Goal: Find specific page/section: Find specific page/section

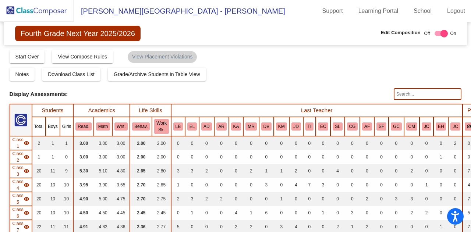
click at [22, 11] on img at bounding box center [37, 11] width 74 height 22
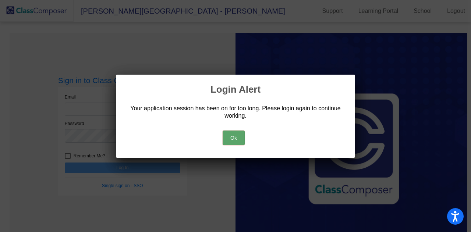
click at [234, 136] on button "Ok" at bounding box center [234, 138] width 22 height 15
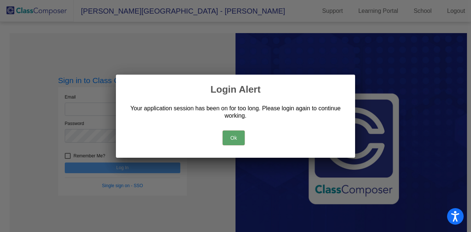
click at [233, 136] on button "Ok" at bounding box center [234, 138] width 22 height 15
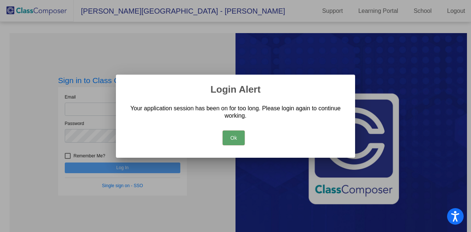
click at [232, 138] on button "Ok" at bounding box center [234, 138] width 22 height 15
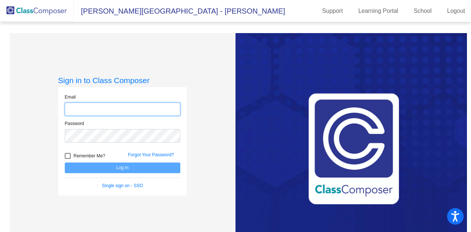
click at [96, 105] on input "email" at bounding box center [123, 110] width 116 height 14
type input "[PERSON_NAME][EMAIL_ADDRESS][DOMAIN_NAME]"
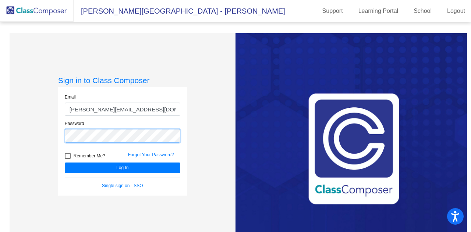
click at [65, 163] on button "Log In" at bounding box center [123, 168] width 116 height 11
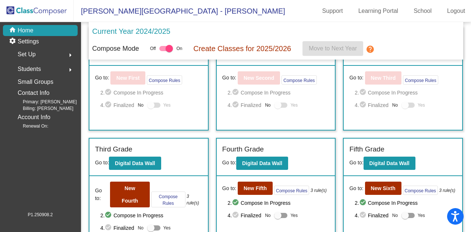
scroll to position [174, 0]
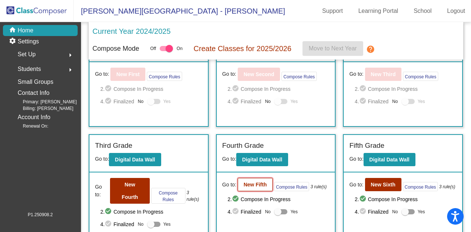
click at [257, 185] on b "New Fifth" at bounding box center [255, 185] width 23 height 6
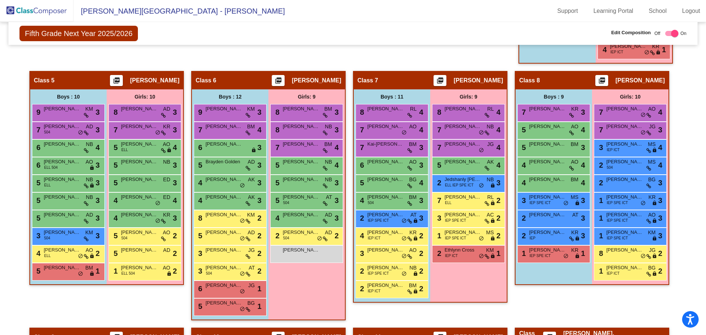
scroll to position [528, 0]
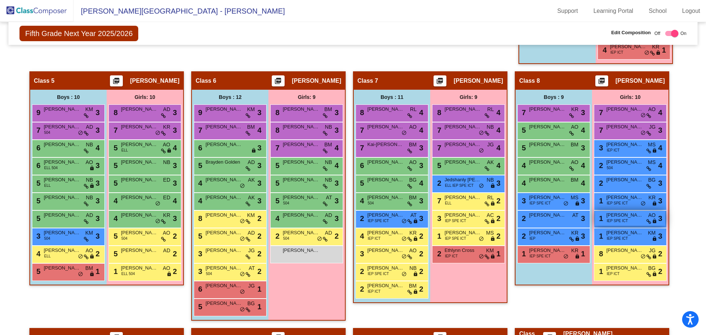
click at [471, 213] on span "[PERSON_NAME]" at bounding box center [625, 215] width 37 height 7
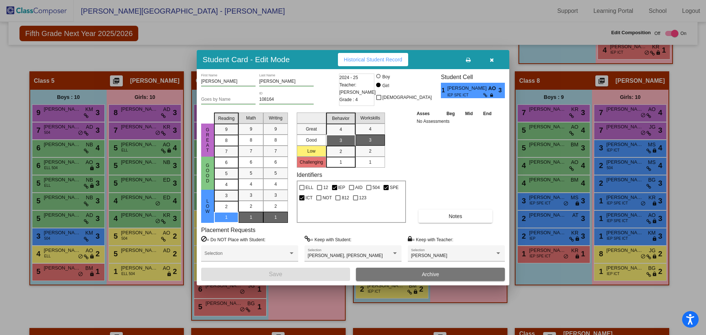
click at [471, 60] on icon "button" at bounding box center [492, 59] width 4 height 5
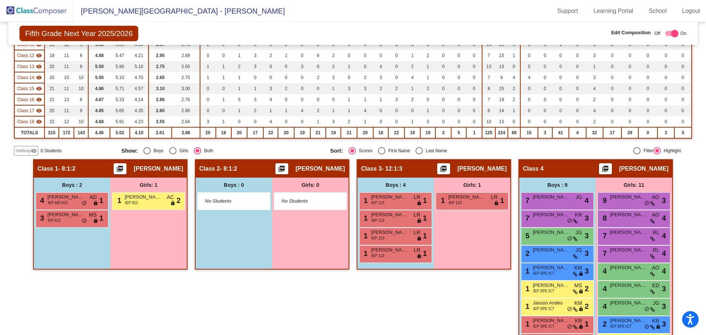
scroll to position [0, 0]
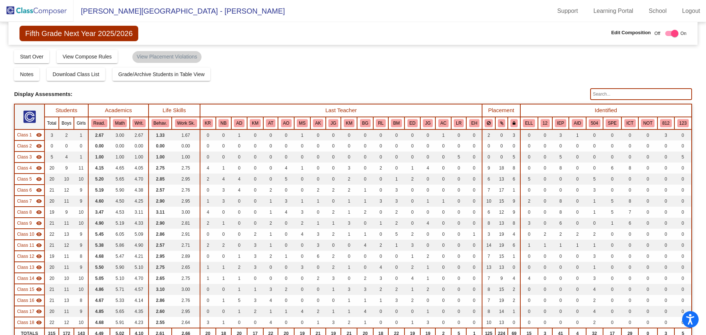
click at [471, 96] on input "text" at bounding box center [641, 94] width 102 height 12
click at [471, 93] on input "shann" at bounding box center [641, 94] width 102 height 12
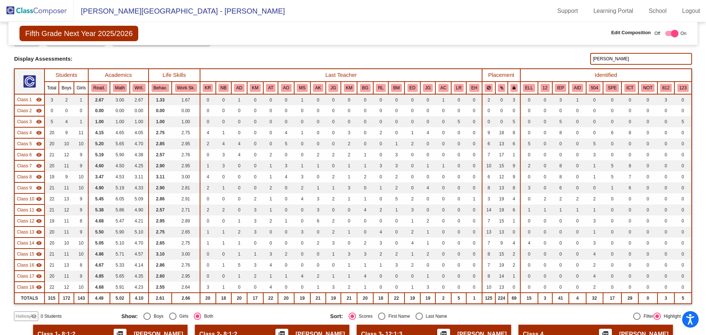
scroll to position [26, 0]
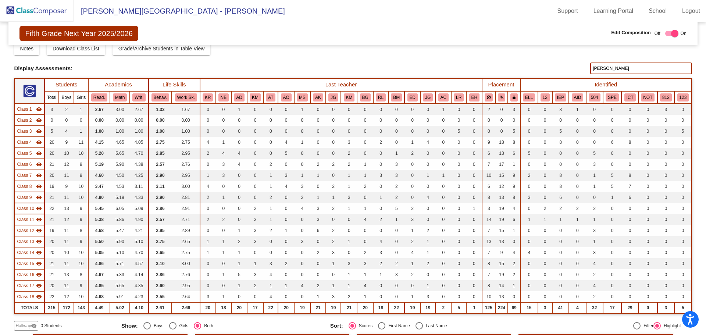
click at [471, 71] on input "[PERSON_NAME]" at bounding box center [641, 69] width 102 height 12
type input "[PERSON_NAME]"
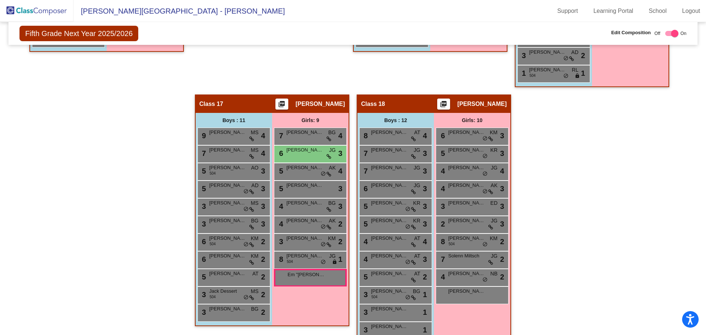
scroll to position [1327, 0]
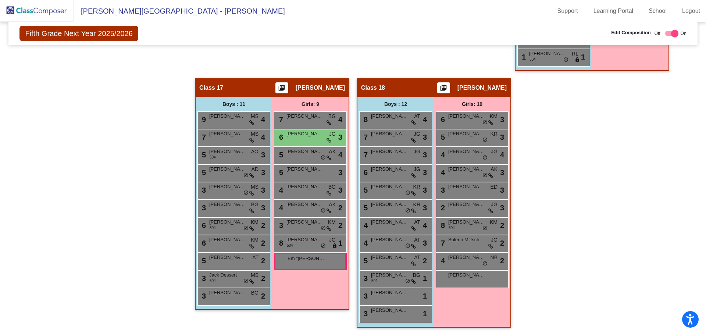
click at [313, 232] on div "Girls: 9 7 [PERSON_NAME] BG lock do_not_disturb_alt 4 6 [PERSON_NAME] JG lock d…" at bounding box center [310, 203] width 77 height 213
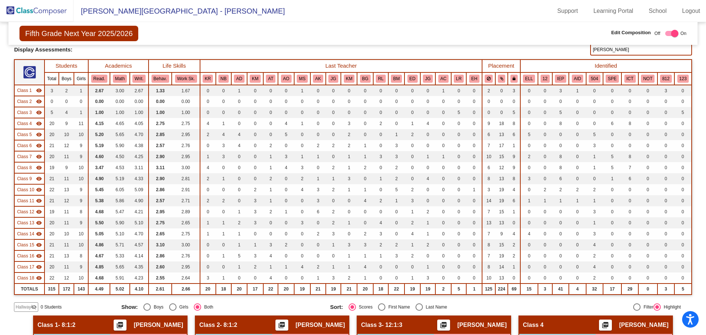
scroll to position [0, 0]
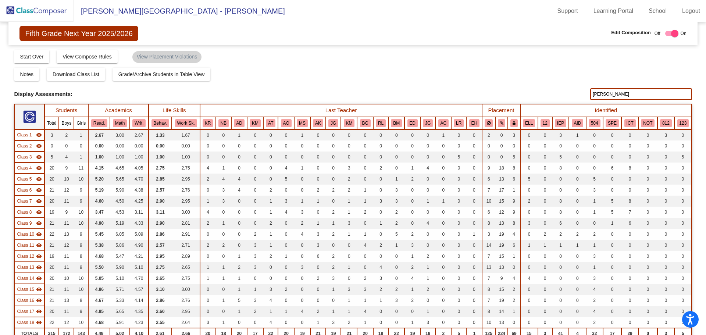
click at [22, 13] on img at bounding box center [37, 11] width 74 height 22
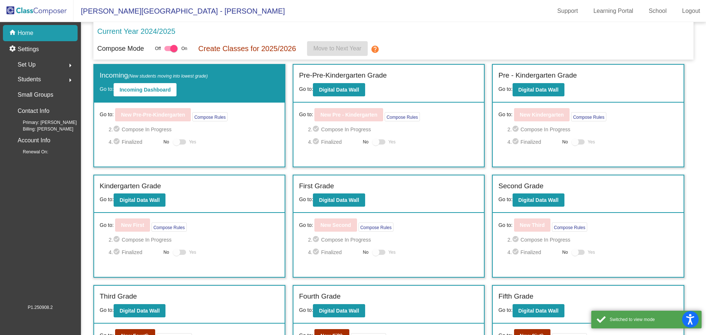
scroll to position [100, 0]
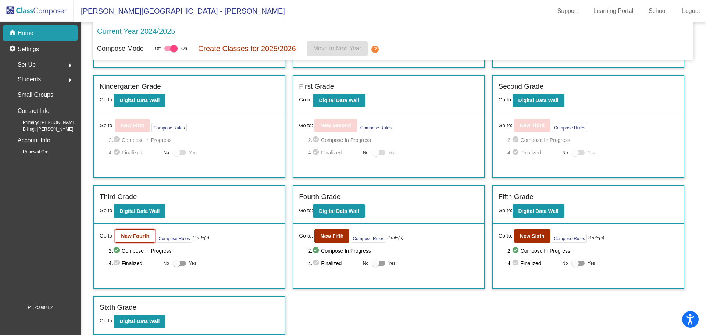
click at [139, 232] on button "New Fourth" at bounding box center [135, 236] width 40 height 13
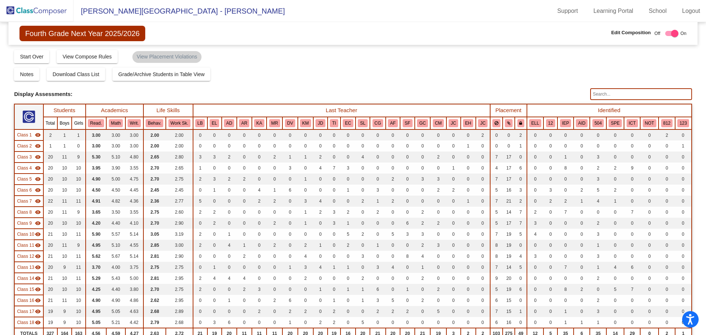
click at [471, 93] on input "text" at bounding box center [641, 94] width 102 height 12
type input "[PERSON_NAME]"
click at [31, 11] on img at bounding box center [37, 11] width 74 height 22
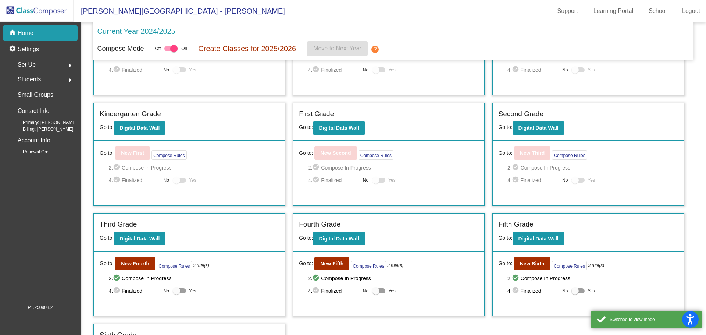
scroll to position [72, 0]
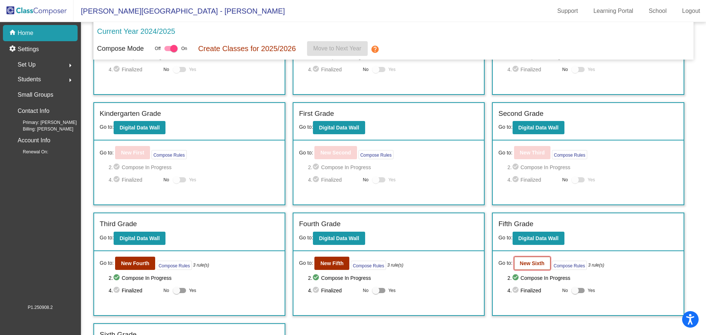
click at [471, 232] on b "New Sixth" at bounding box center [532, 263] width 25 height 6
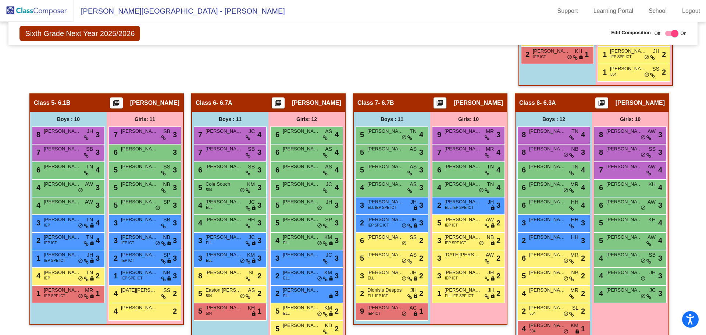
scroll to position [522, 0]
